Goal: Task Accomplishment & Management: Manage account settings

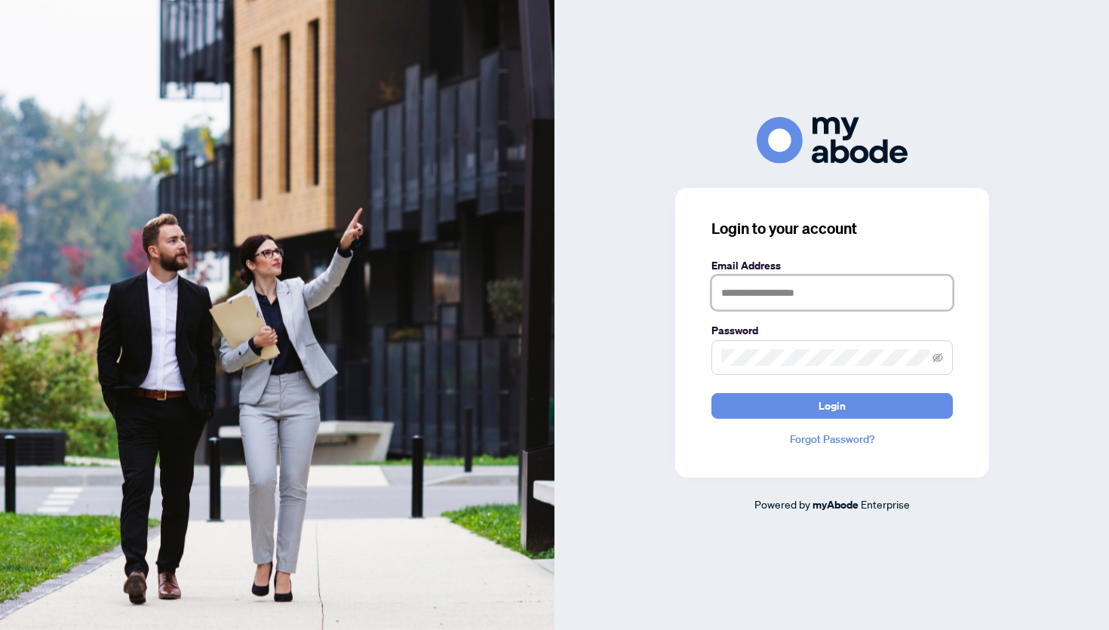
click at [806, 287] on input "text" at bounding box center [831, 292] width 241 height 35
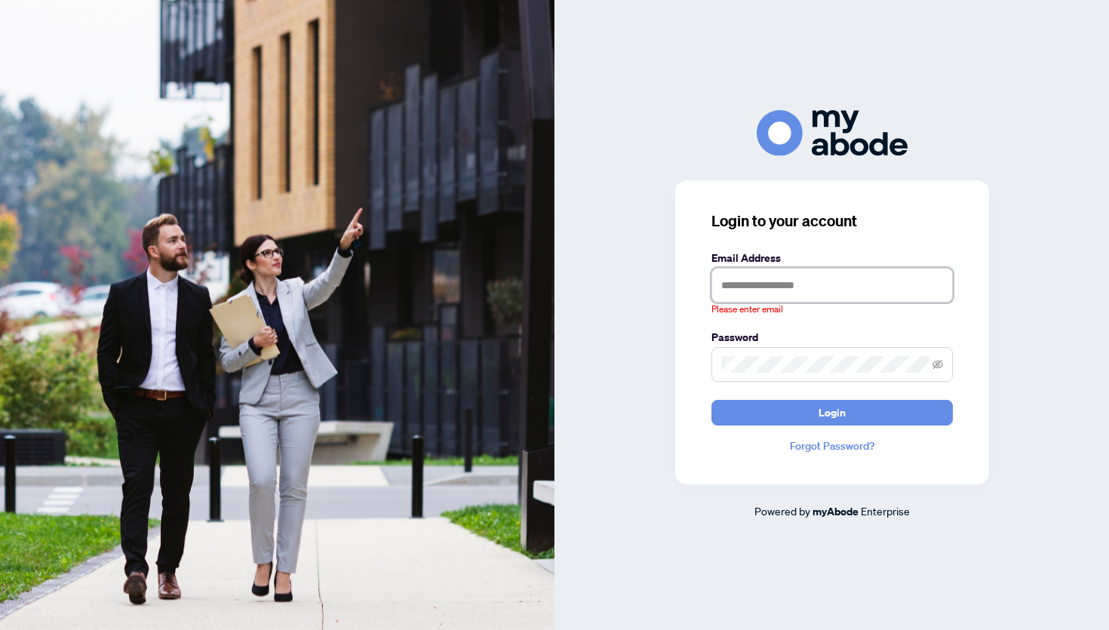
type input "**********"
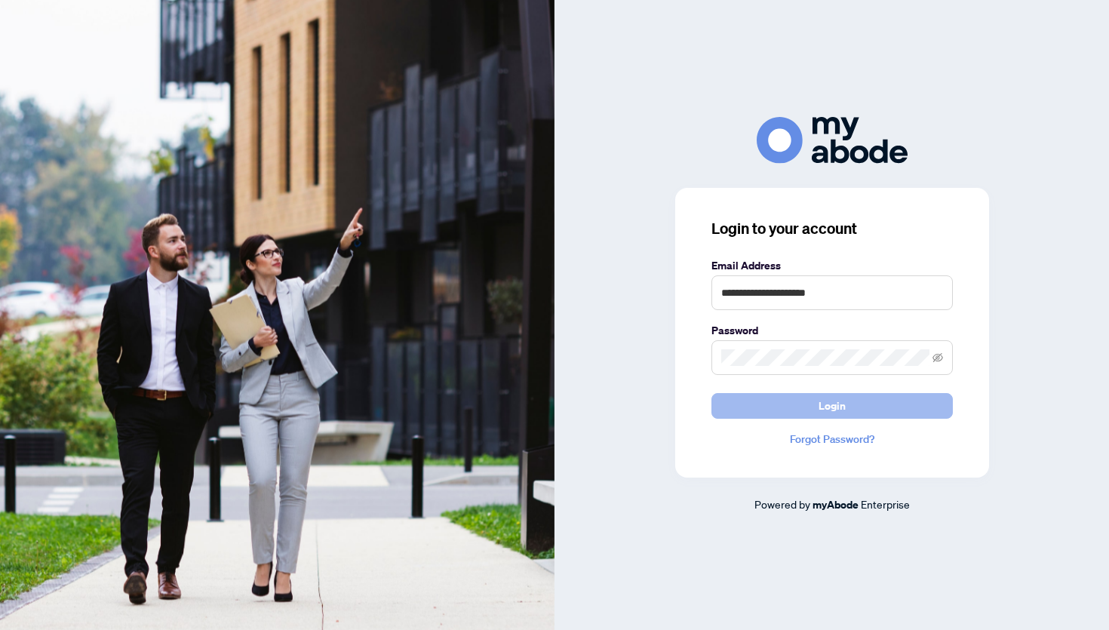
click at [837, 406] on span "Login" at bounding box center [831, 406] width 27 height 24
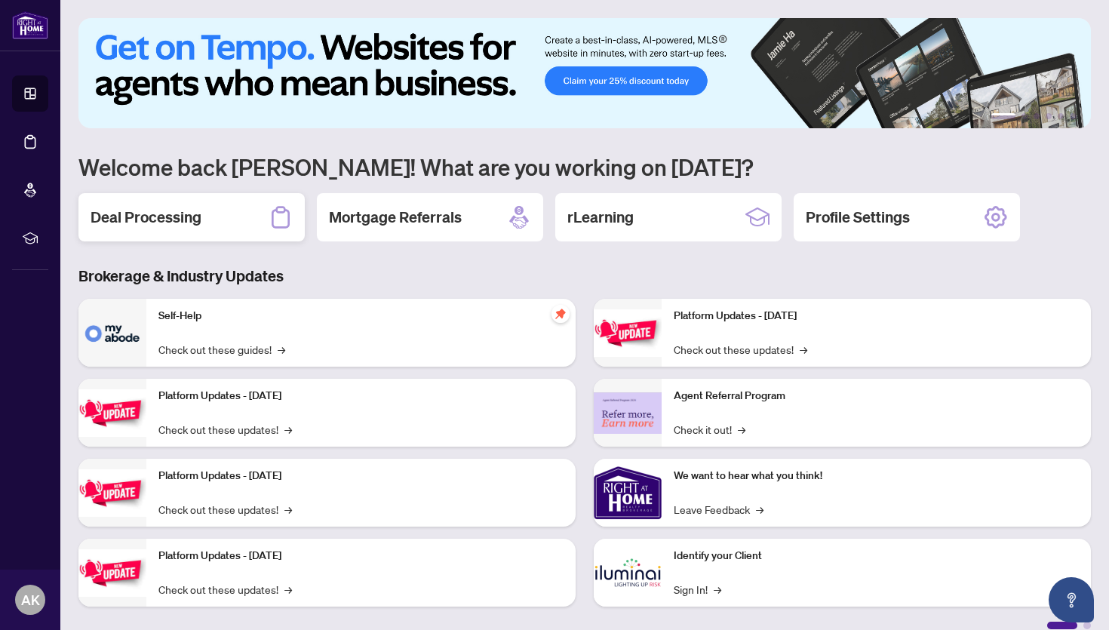
click at [195, 197] on div "Deal Processing" at bounding box center [191, 217] width 226 height 48
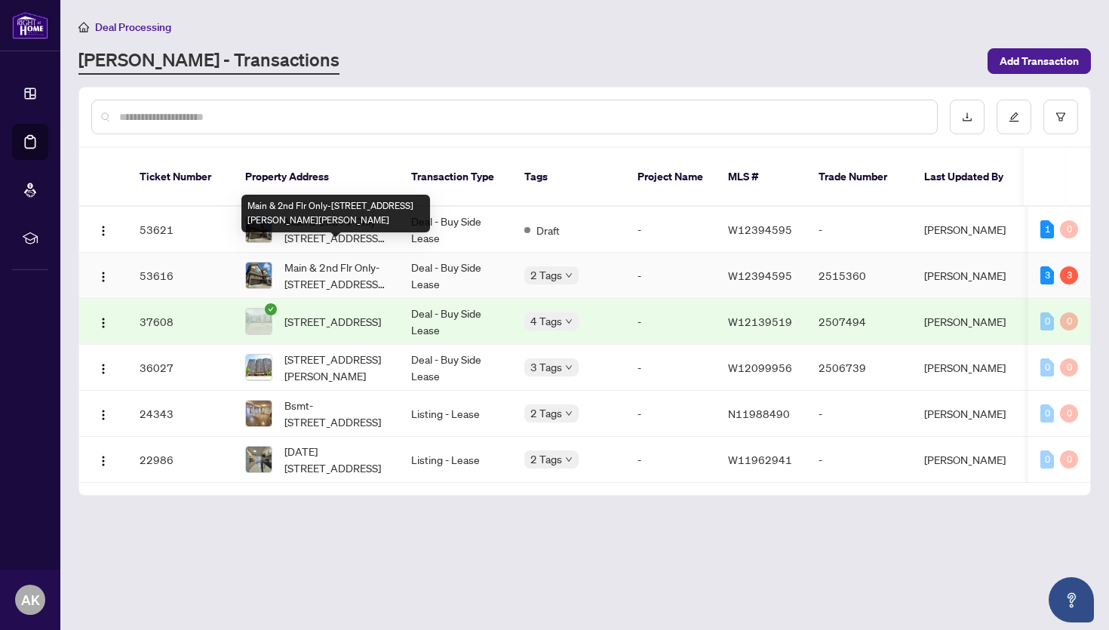
click at [367, 259] on span "Main & 2nd Flr Only-[STREET_ADDRESS][PERSON_NAME][PERSON_NAME]" at bounding box center [335, 275] width 103 height 33
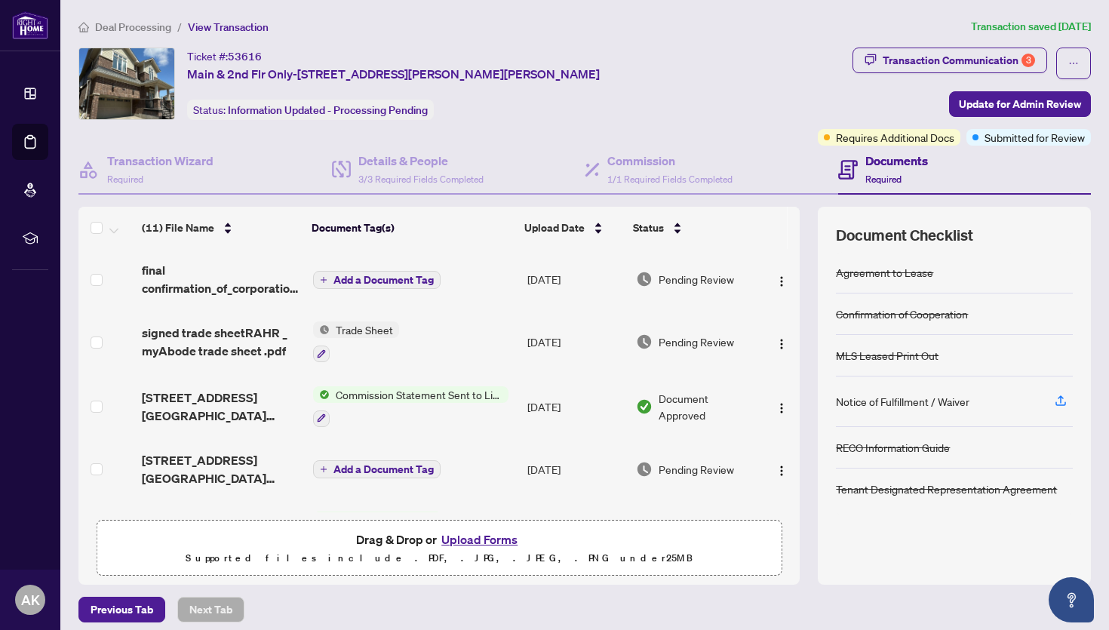
click at [962, 74] on span "Transaction Communication 3" at bounding box center [949, 64] width 195 height 32
click at [968, 64] on div "Transaction Communication 3" at bounding box center [958, 60] width 152 height 24
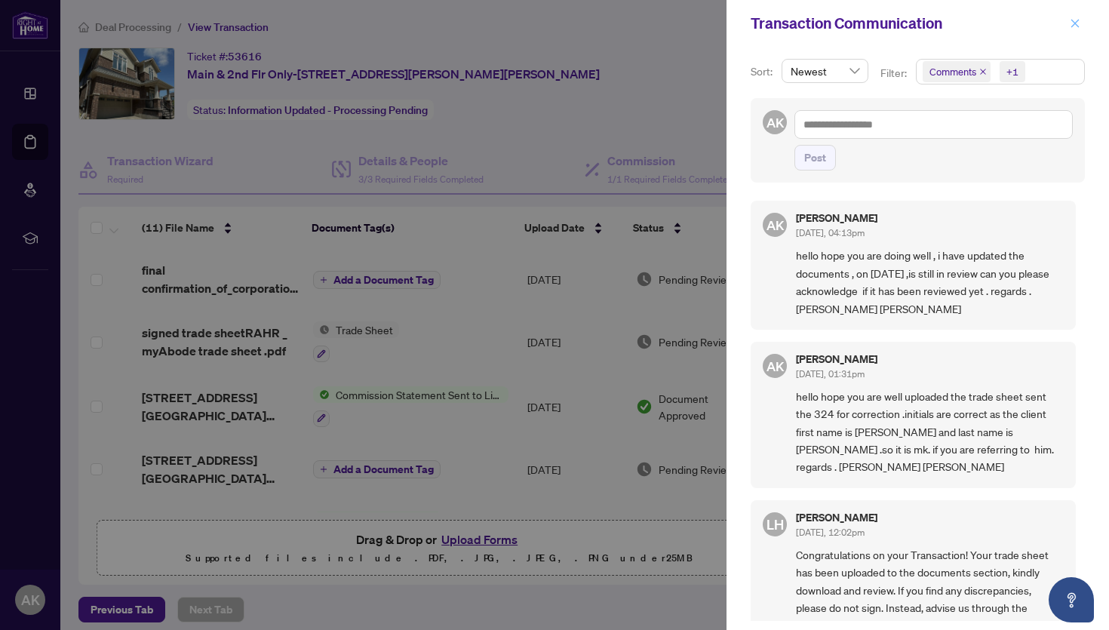
click at [1074, 20] on icon "close" at bounding box center [1074, 23] width 11 height 11
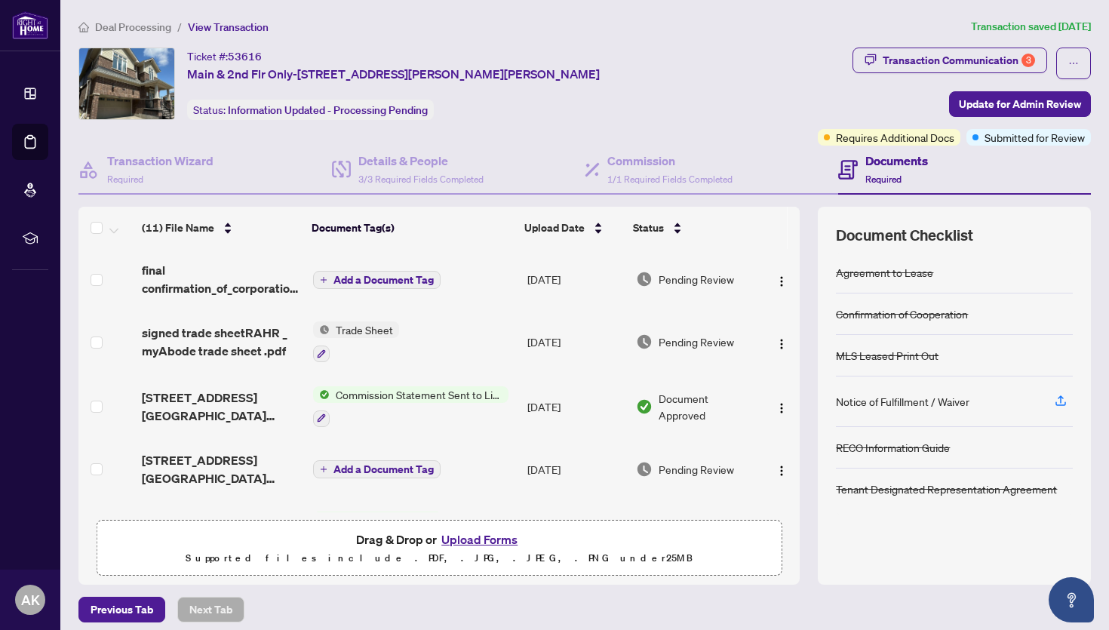
click at [1074, 20] on article "Transaction saved 7 days ago" at bounding box center [1031, 26] width 120 height 17
click at [943, 54] on div "Transaction Communication 3" at bounding box center [958, 60] width 152 height 24
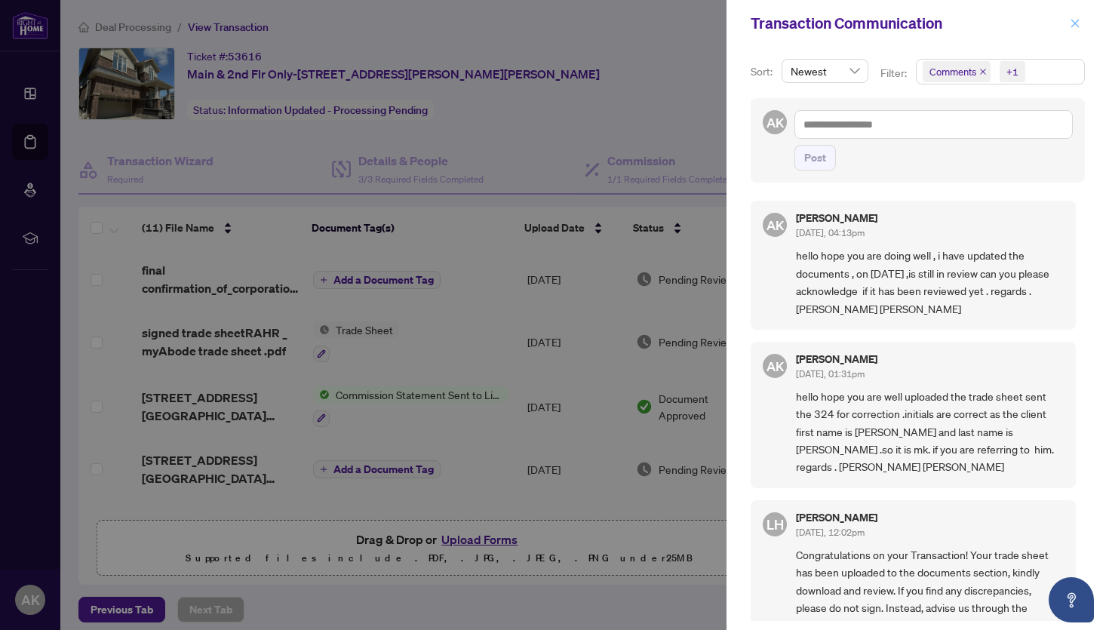
click at [1073, 29] on span "button" at bounding box center [1074, 23] width 11 height 24
